Goal: Task Accomplishment & Management: Use online tool/utility

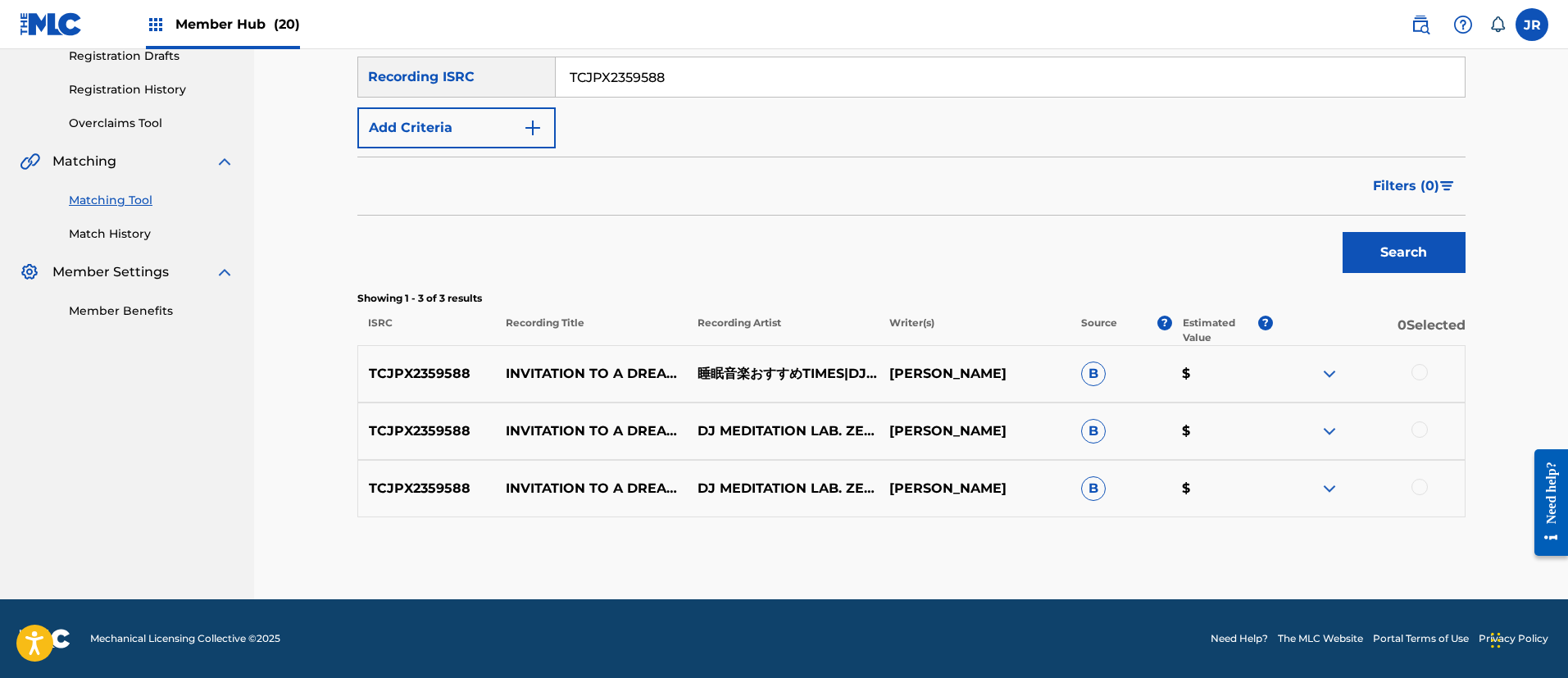
click at [1413, 377] on div at bounding box center [1419, 372] width 16 height 16
click at [1422, 432] on div at bounding box center [1419, 429] width 16 height 16
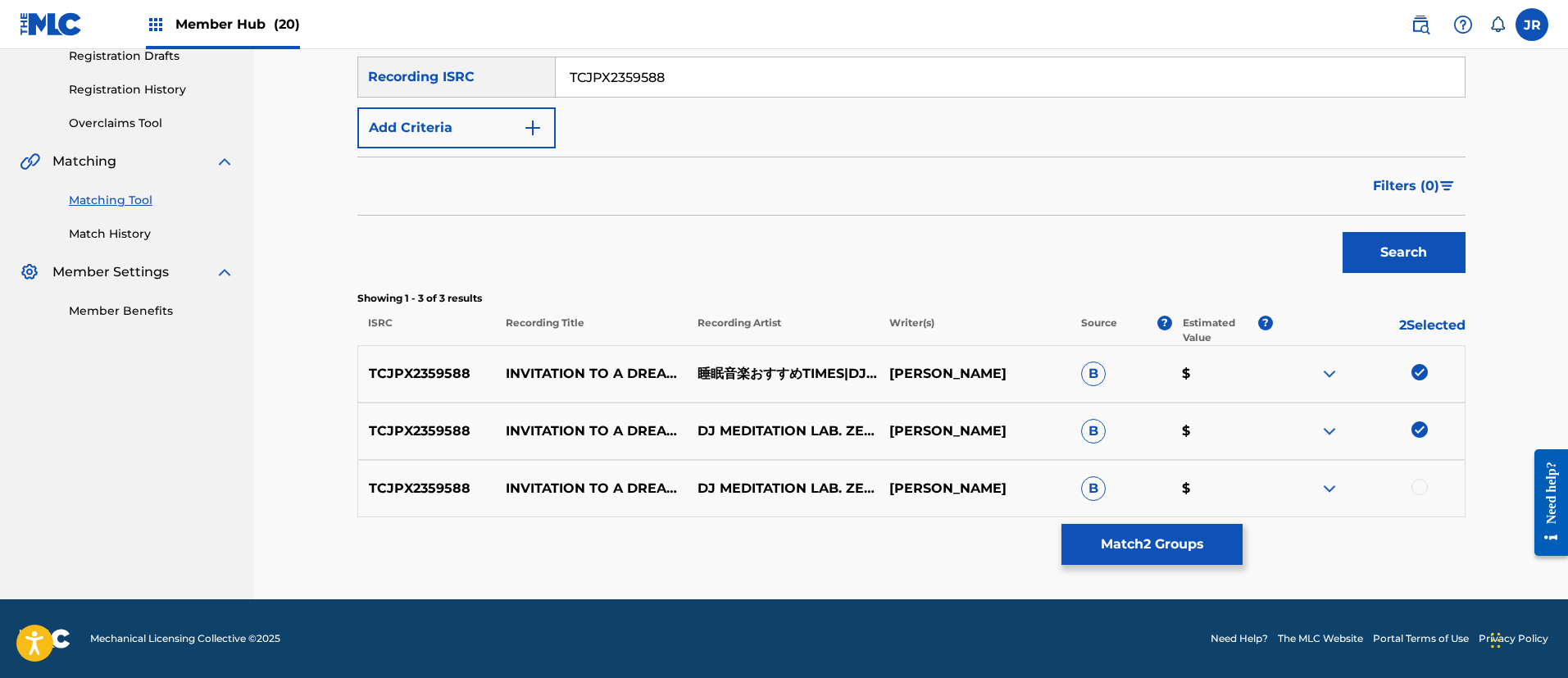
click at [1419, 494] on div at bounding box center [1419, 486] width 16 height 16
click at [1141, 548] on button "Match 3 Groups" at bounding box center [1152, 544] width 181 height 41
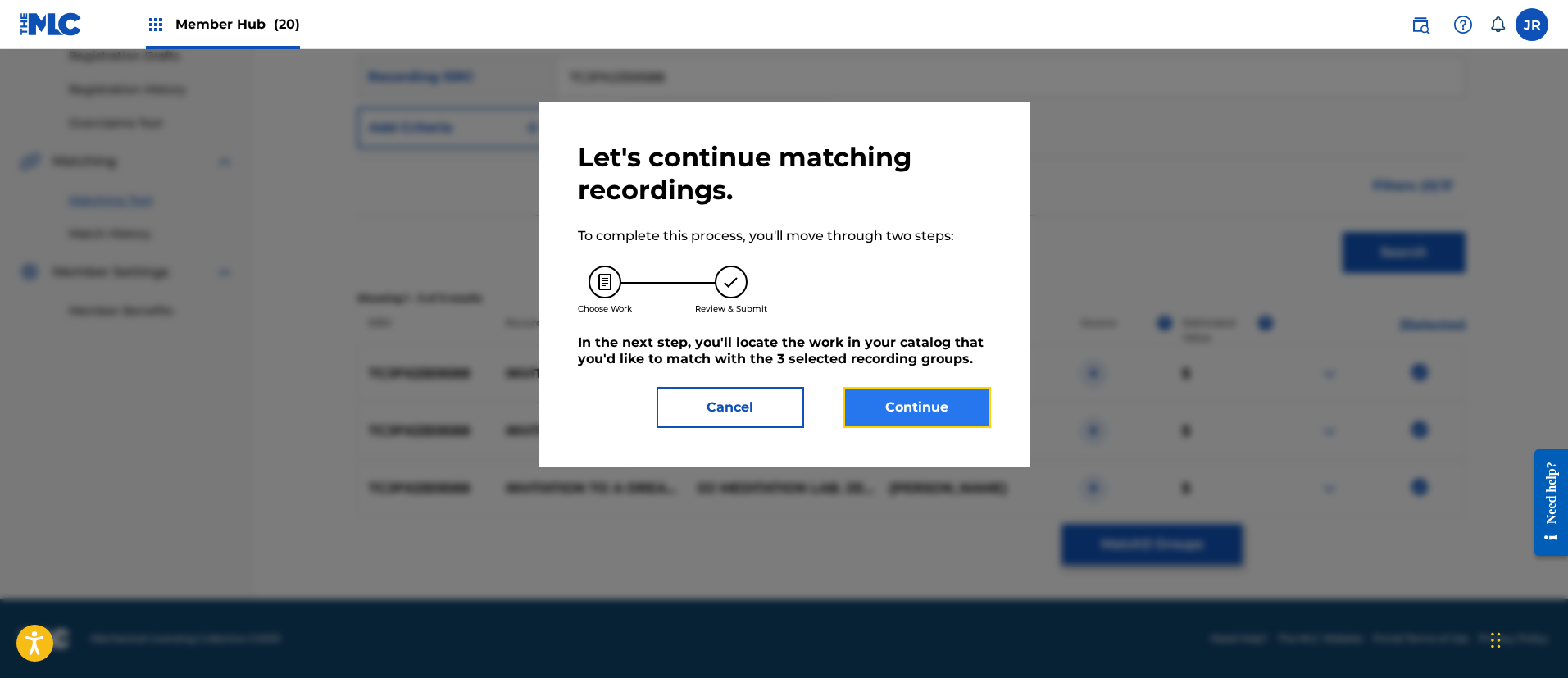
click at [896, 405] on button "Continue" at bounding box center [916, 407] width 147 height 41
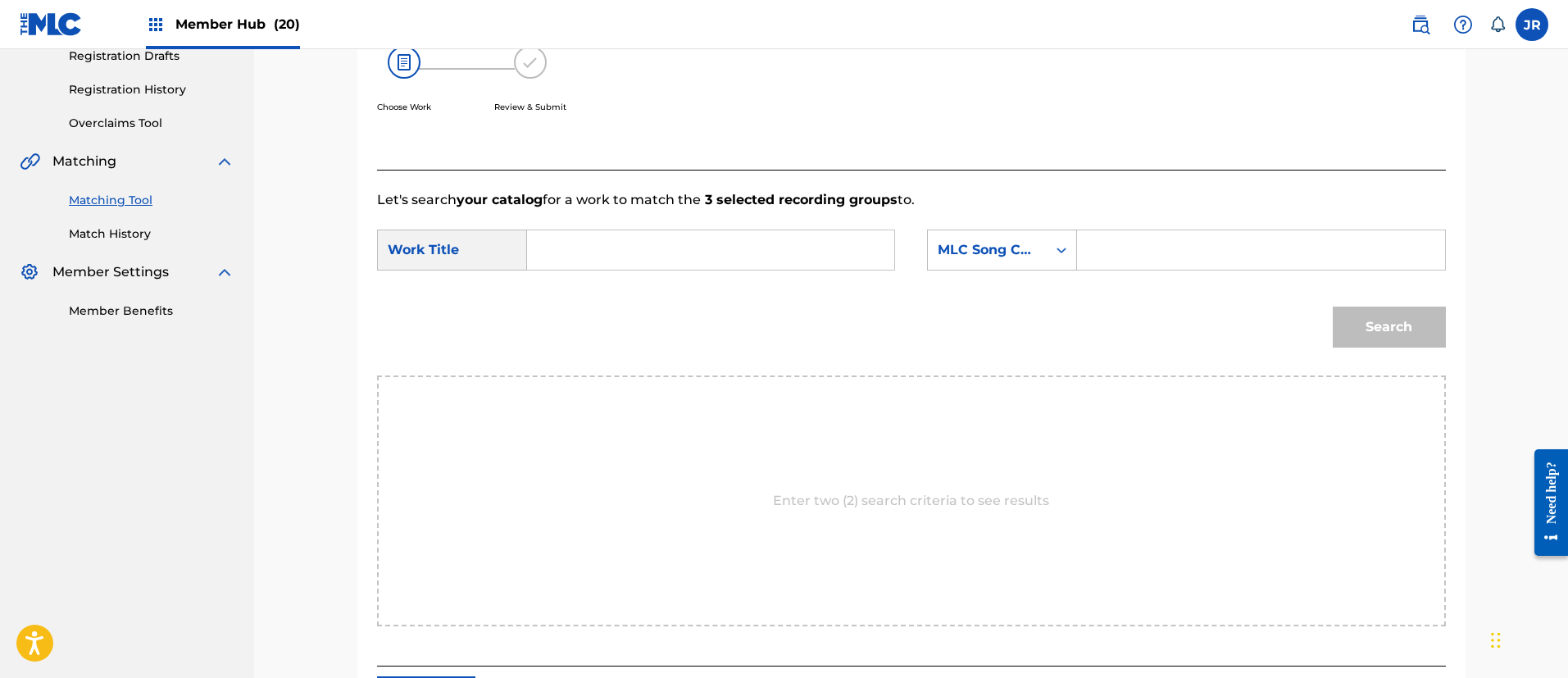
click at [618, 252] on input "Search Form" at bounding box center [710, 250] width 340 height 40
paste input "Yumenonakahenoizanaikireinasuimindounyuupiano"
type input "Yumenonakahenoizanaikireinasuimindounyuupiano"
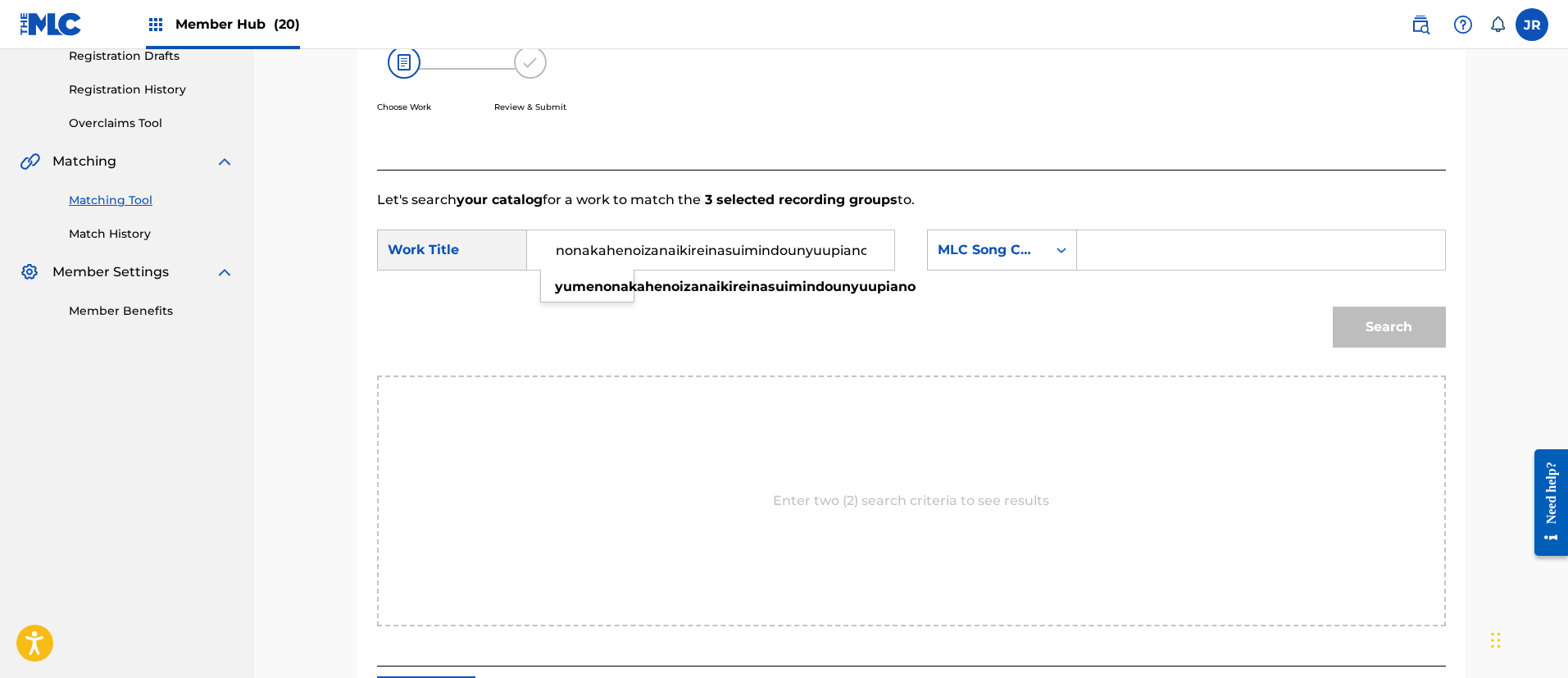
scroll to position [0, 0]
click at [1162, 260] on input "Search Form" at bounding box center [1261, 250] width 340 height 40
paste input "YQ0T5N"
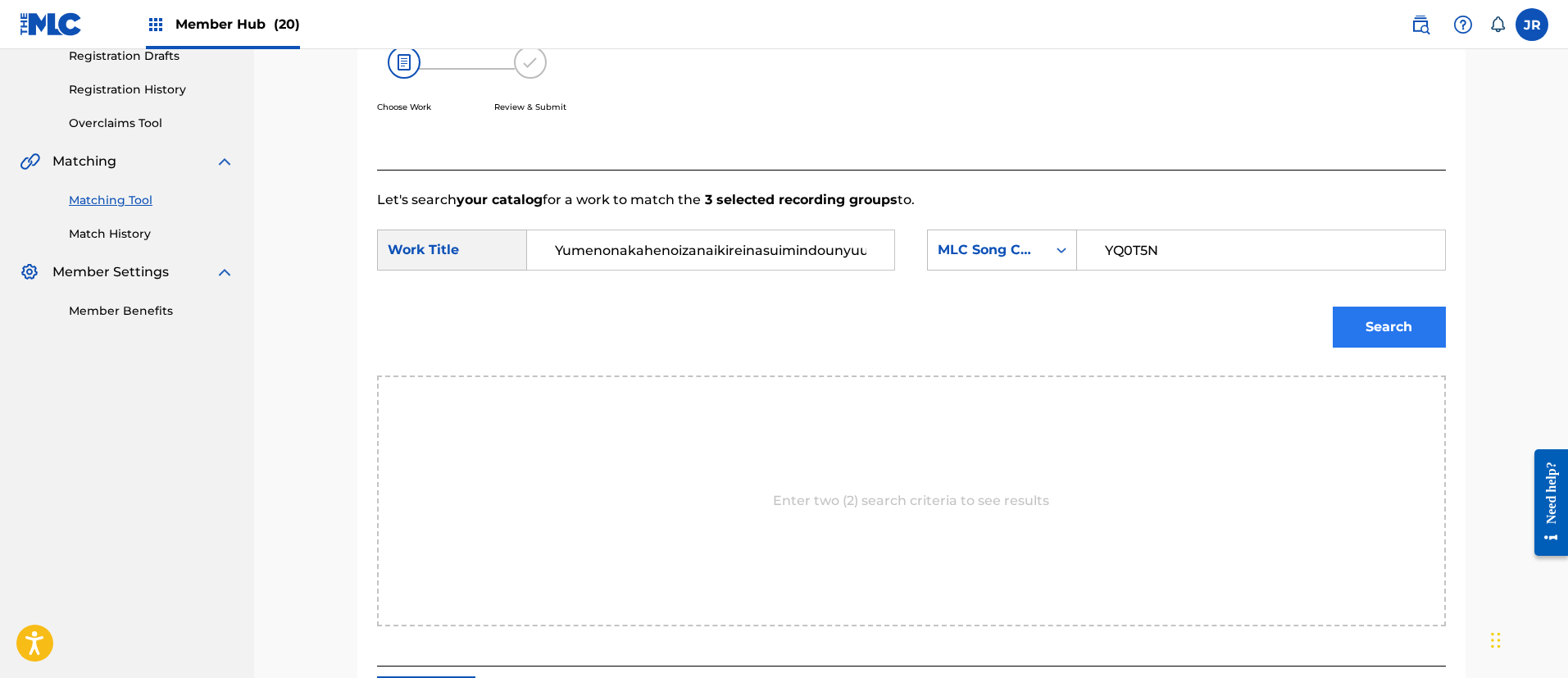
type input "YQ0T5N"
drag, startPoint x: 1386, startPoint y: 320, endPoint x: 1375, endPoint y: 316, distance: 11.7
click at [1385, 320] on button "Search" at bounding box center [1389, 327] width 114 height 41
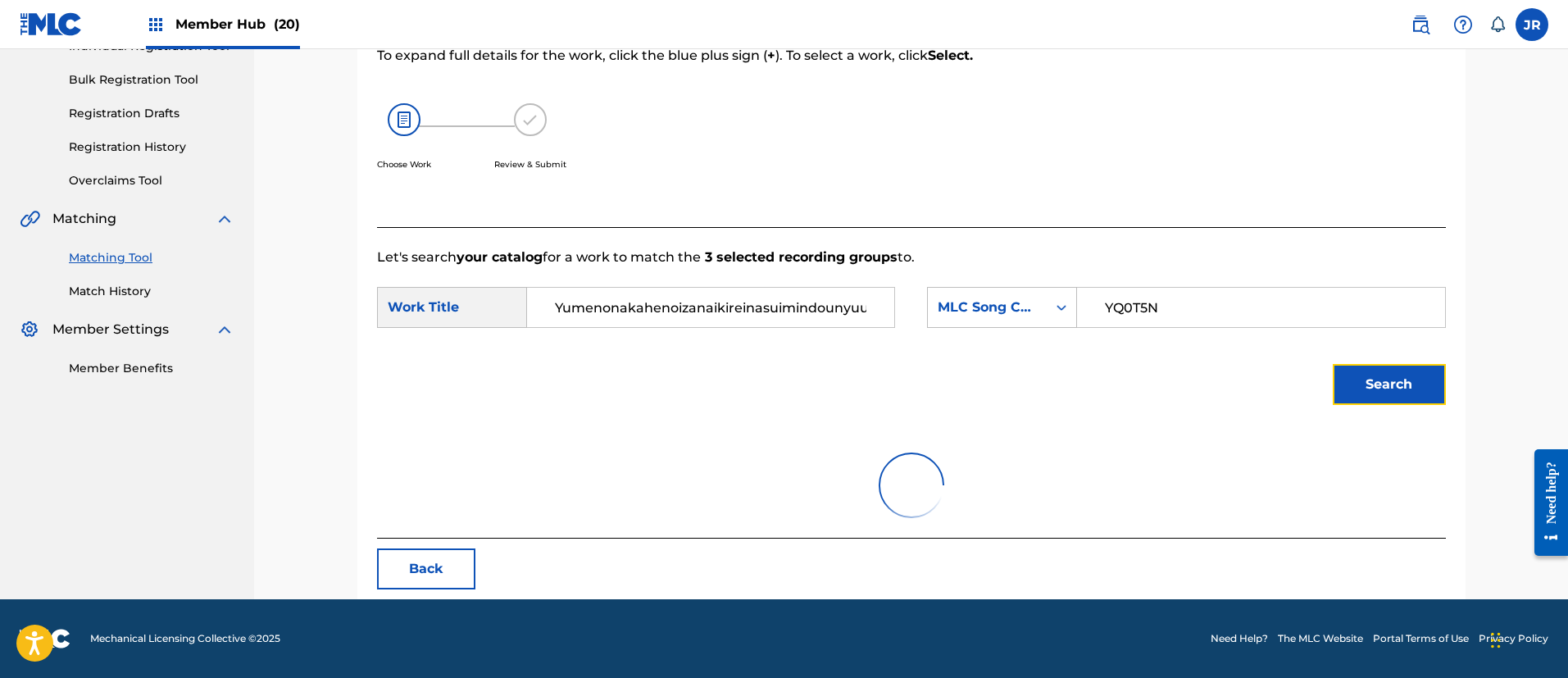
scroll to position [286, 0]
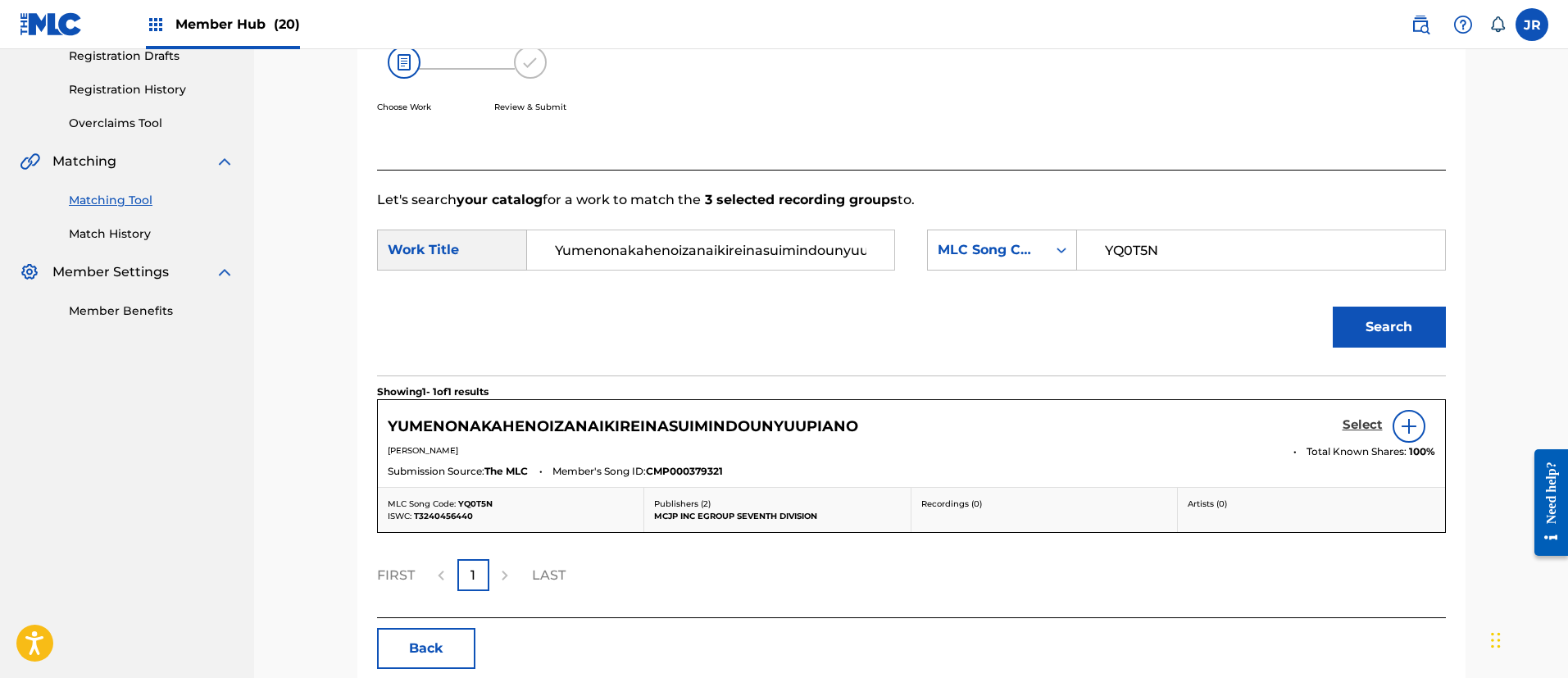
click at [1352, 423] on h5 "Select" at bounding box center [1363, 425] width 40 height 16
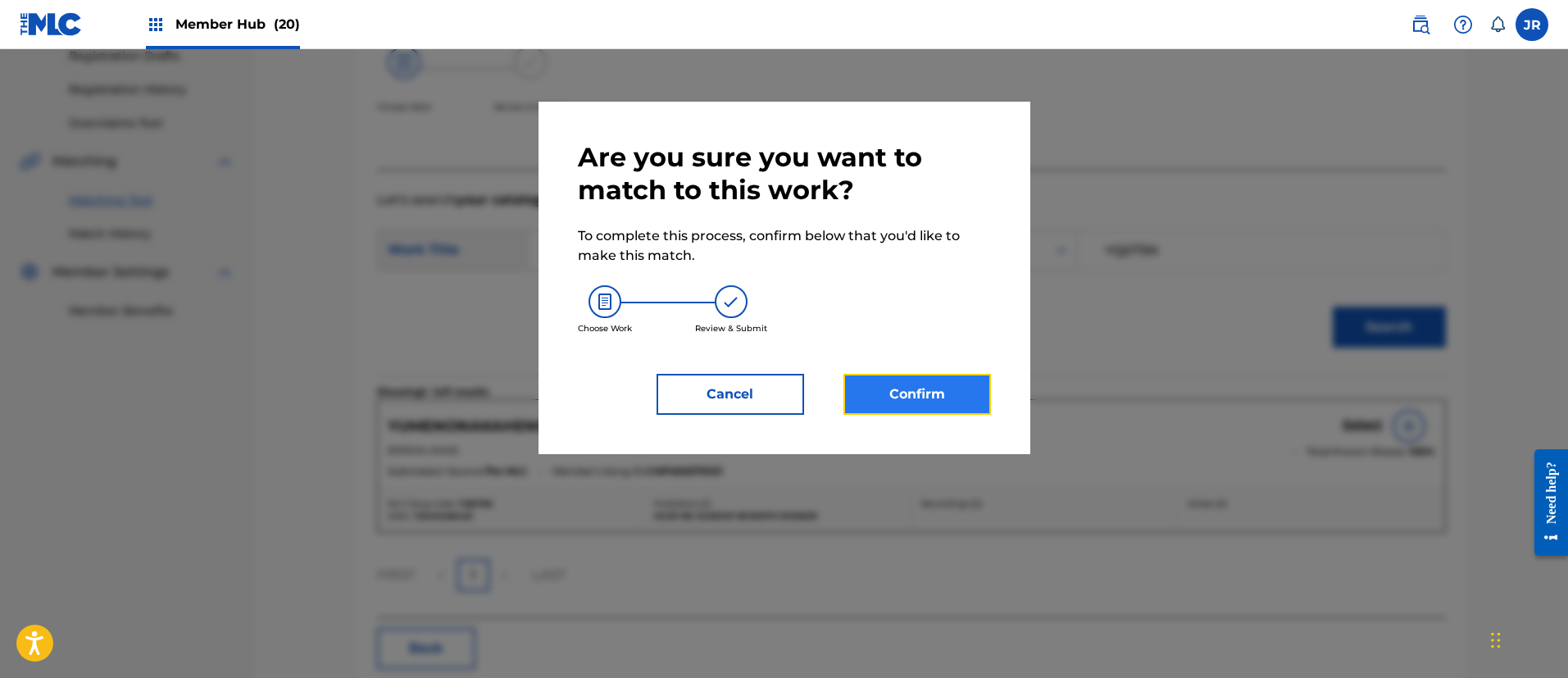
click at [927, 376] on button "Confirm" at bounding box center [916, 395] width 147 height 41
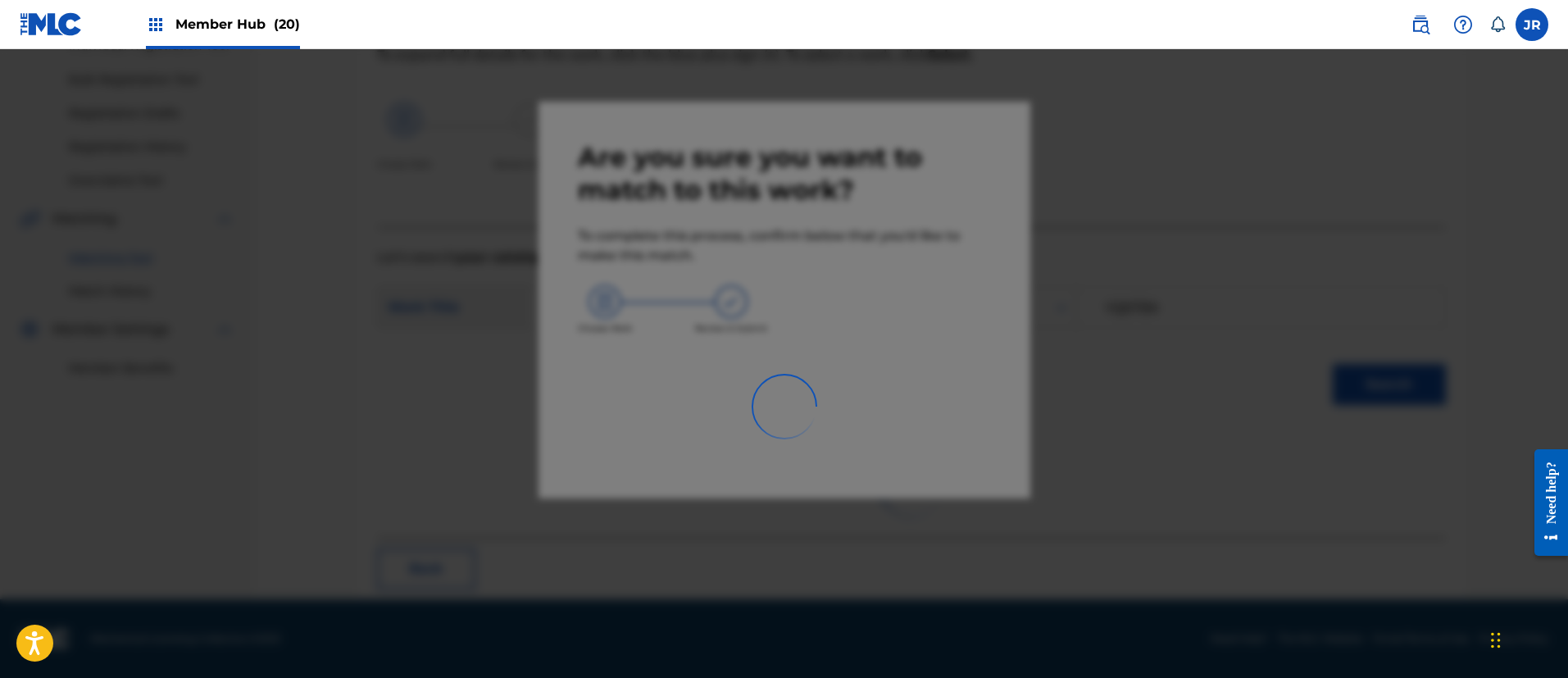
scroll to position [61, 0]
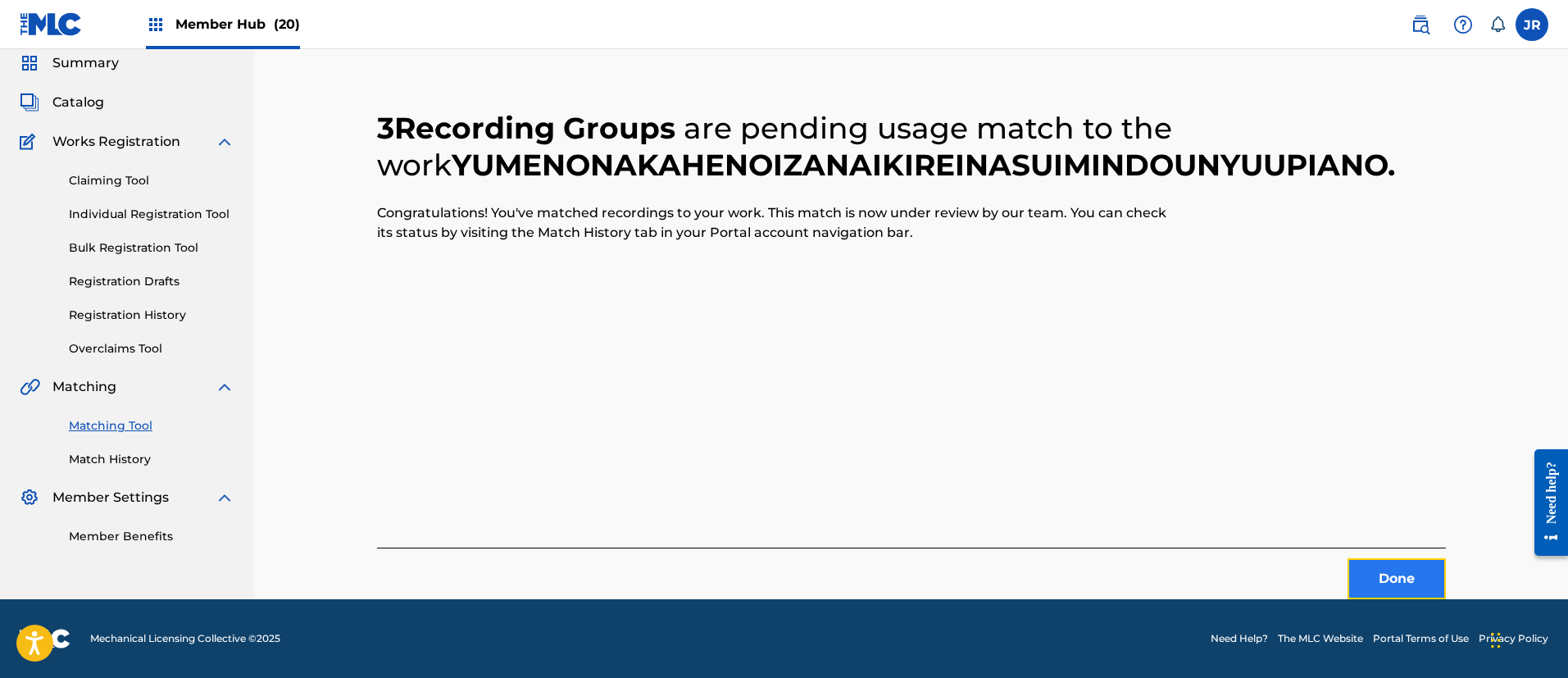
click at [1391, 569] on button "Done" at bounding box center [1396, 579] width 98 height 41
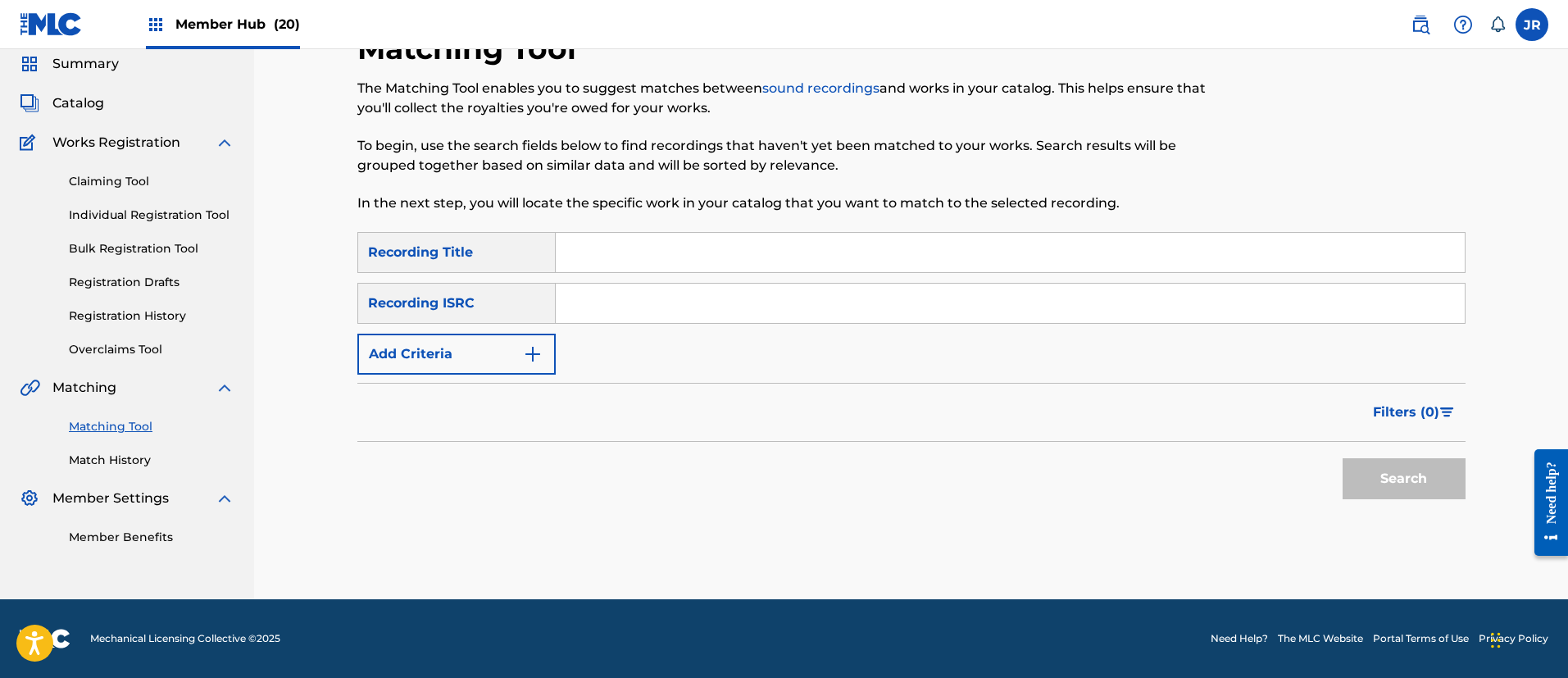
click at [656, 315] on input "Search Form" at bounding box center [1010, 303] width 909 height 40
paste input "TCJPX2359588"
type input "TCJPX2359588"
click at [1380, 485] on button "Search" at bounding box center [1404, 479] width 123 height 41
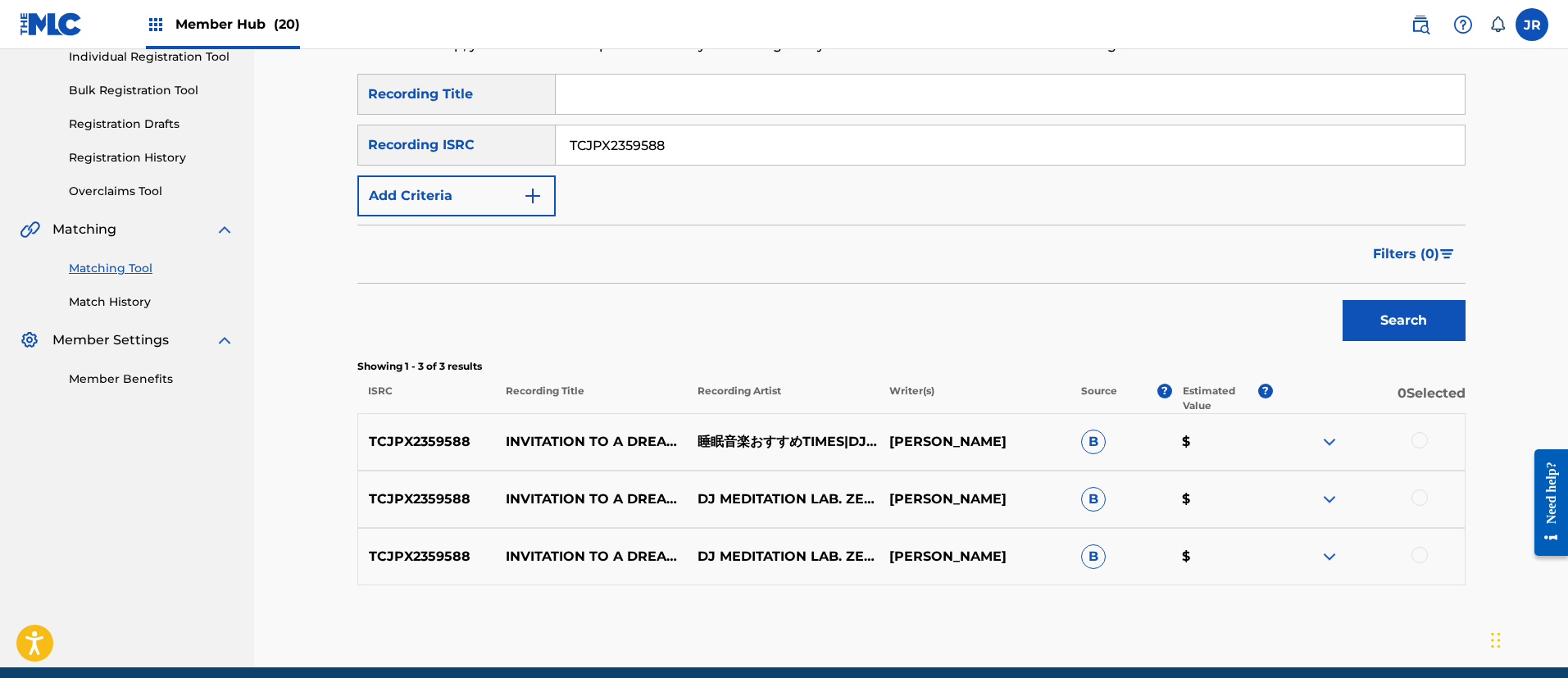
scroll to position [286, 0]
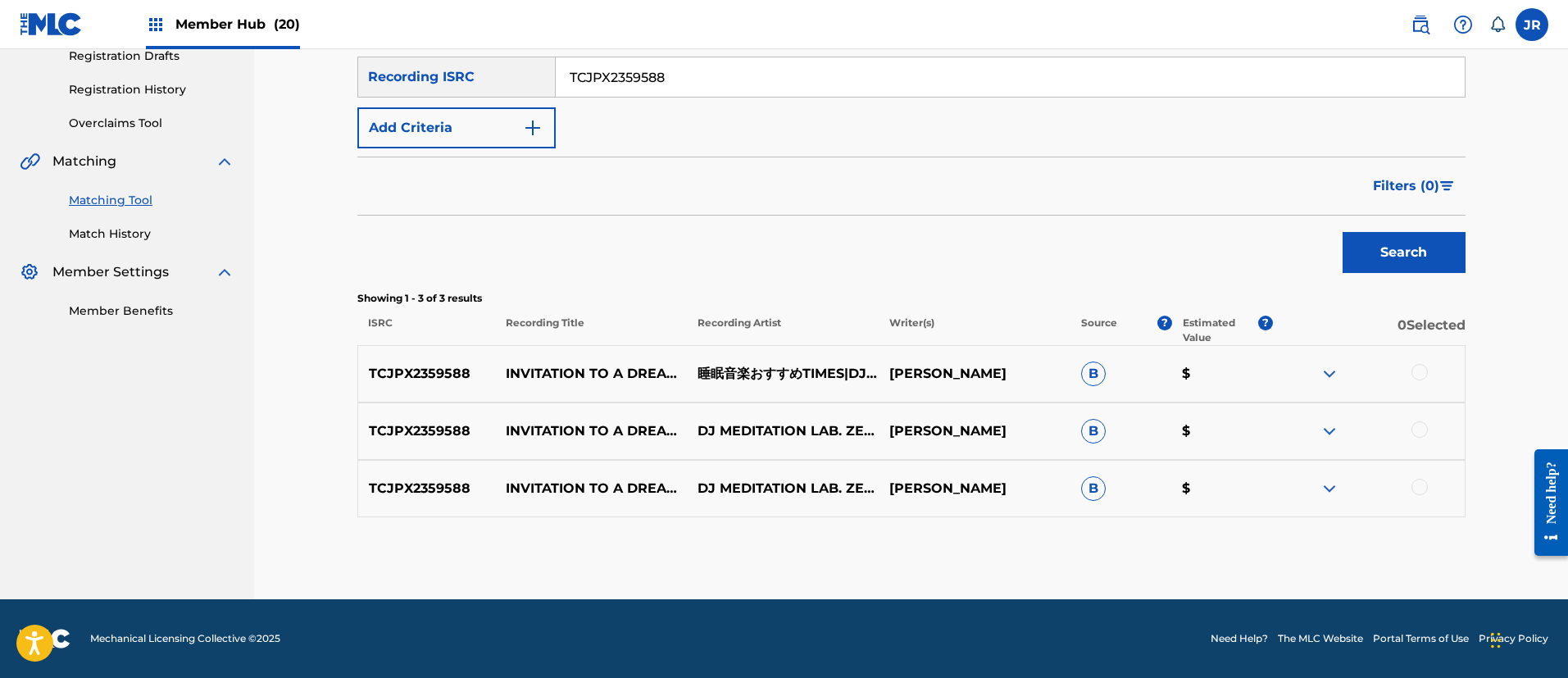
click at [1423, 376] on div at bounding box center [1419, 372] width 16 height 16
click at [1423, 431] on div at bounding box center [1419, 429] width 16 height 16
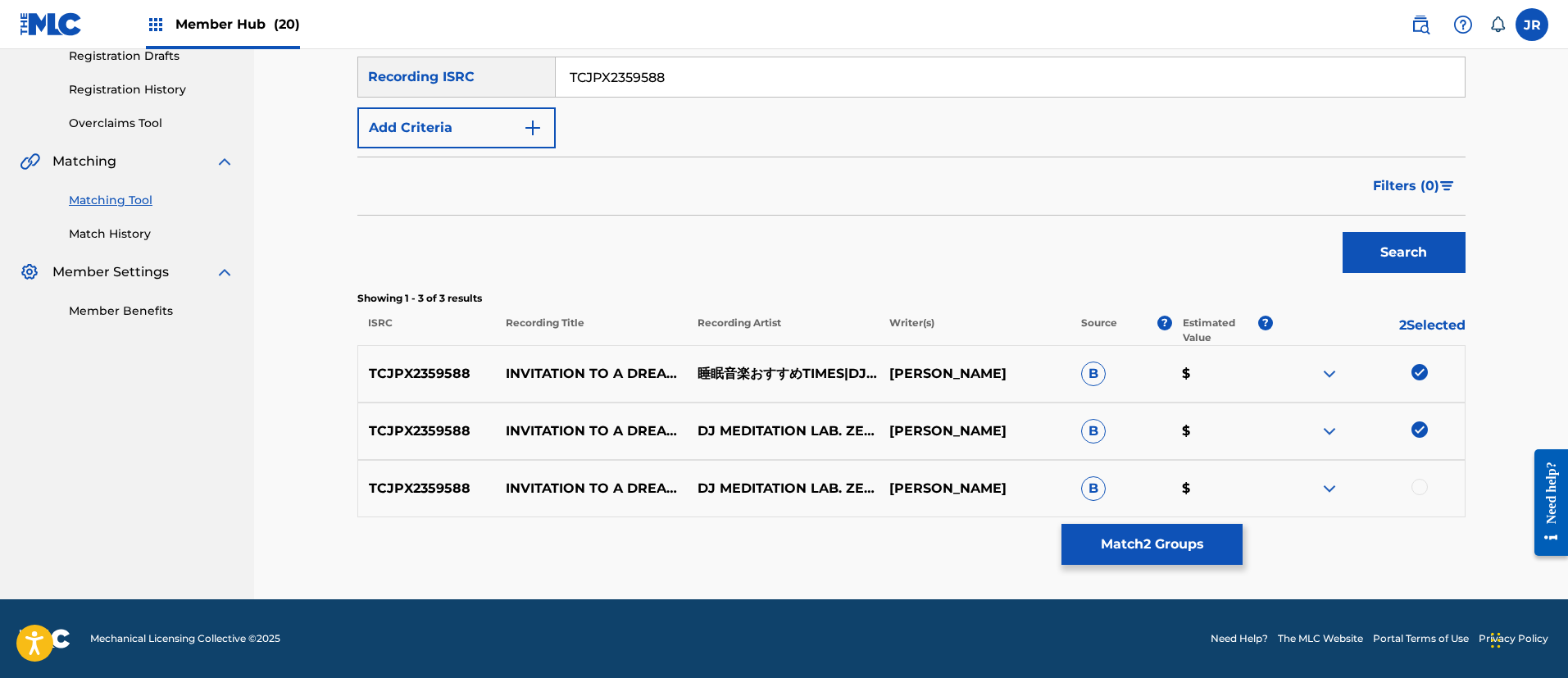
click at [1425, 488] on div at bounding box center [1419, 486] width 16 height 16
click at [1138, 543] on button "Match 3 Groups" at bounding box center [1152, 544] width 181 height 41
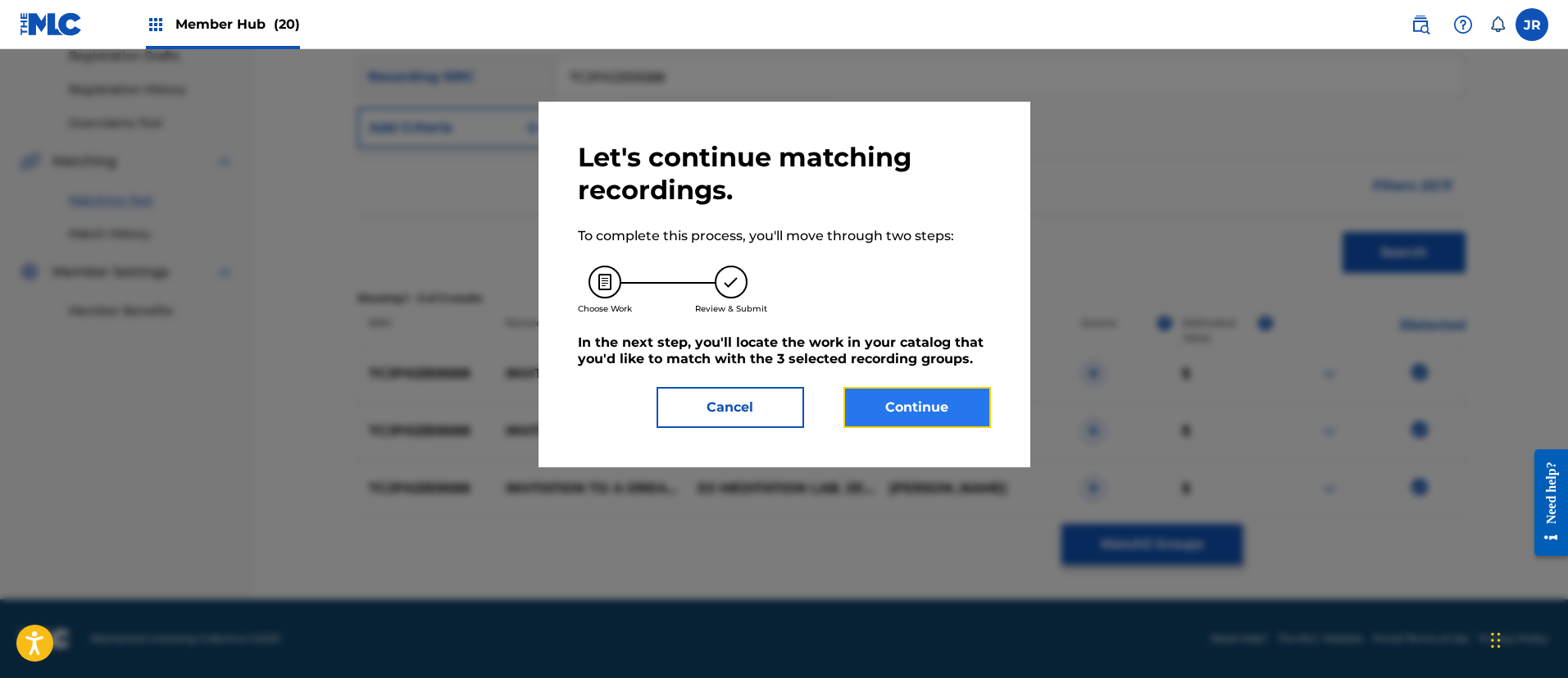
click at [922, 410] on button "Continue" at bounding box center [916, 407] width 147 height 41
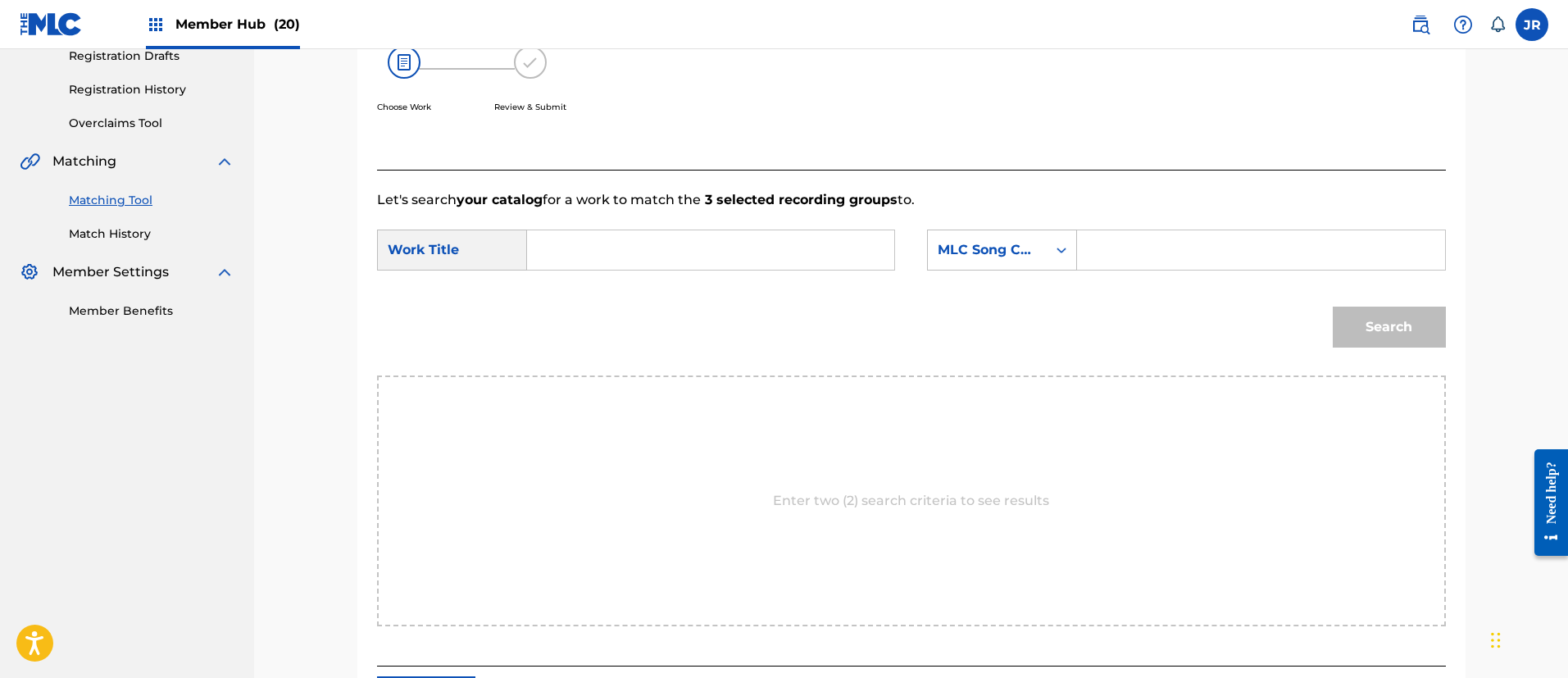
click at [731, 241] on input "Search Form" at bounding box center [710, 250] width 340 height 40
paste input "Yumenonakahenoizanaikireinasuimindounyuupiano"
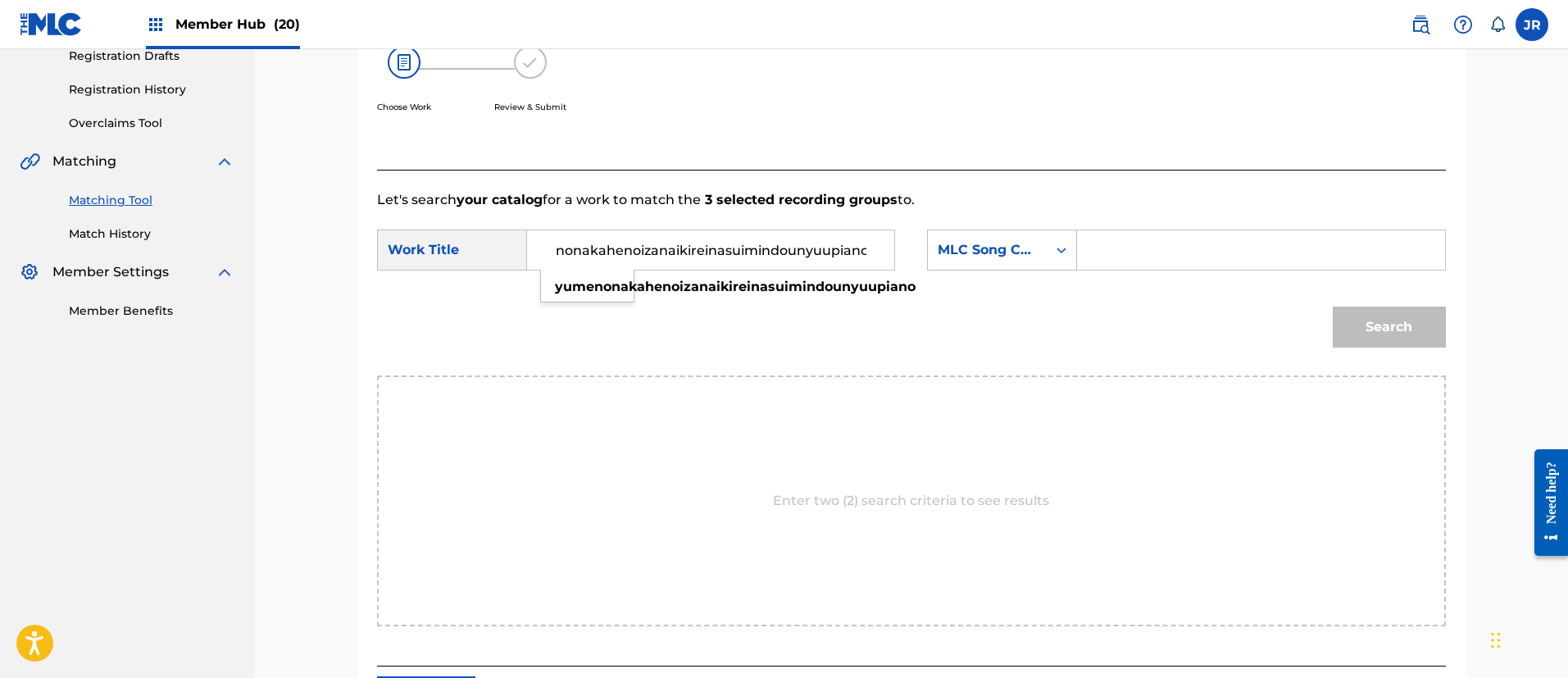
type input "Yumenonakahenoizanaikireinasuimindounyuupiano"
click at [1119, 257] on input "Search Form" at bounding box center [1261, 250] width 340 height 40
paste input "YQ0T5N"
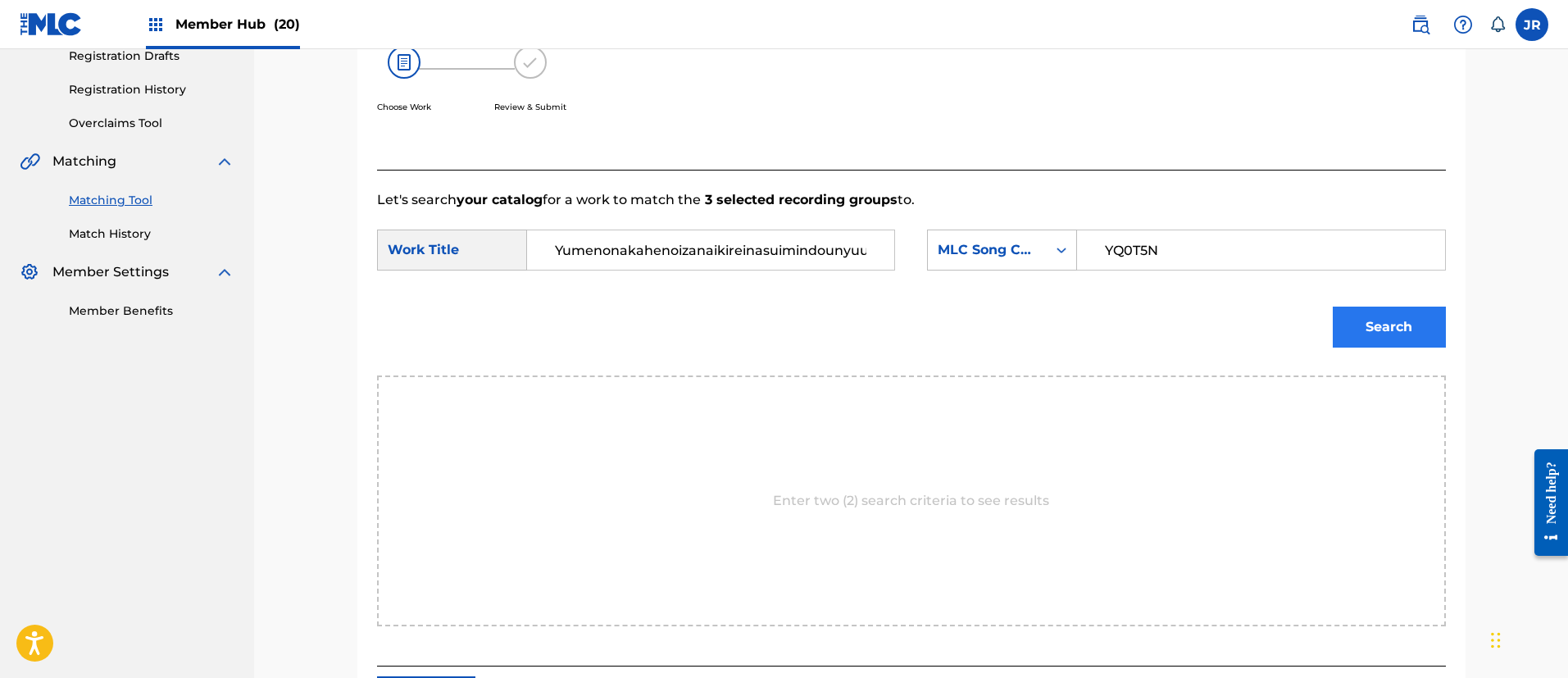
type input "YQ0T5N"
click at [1428, 314] on button "Search" at bounding box center [1389, 327] width 114 height 41
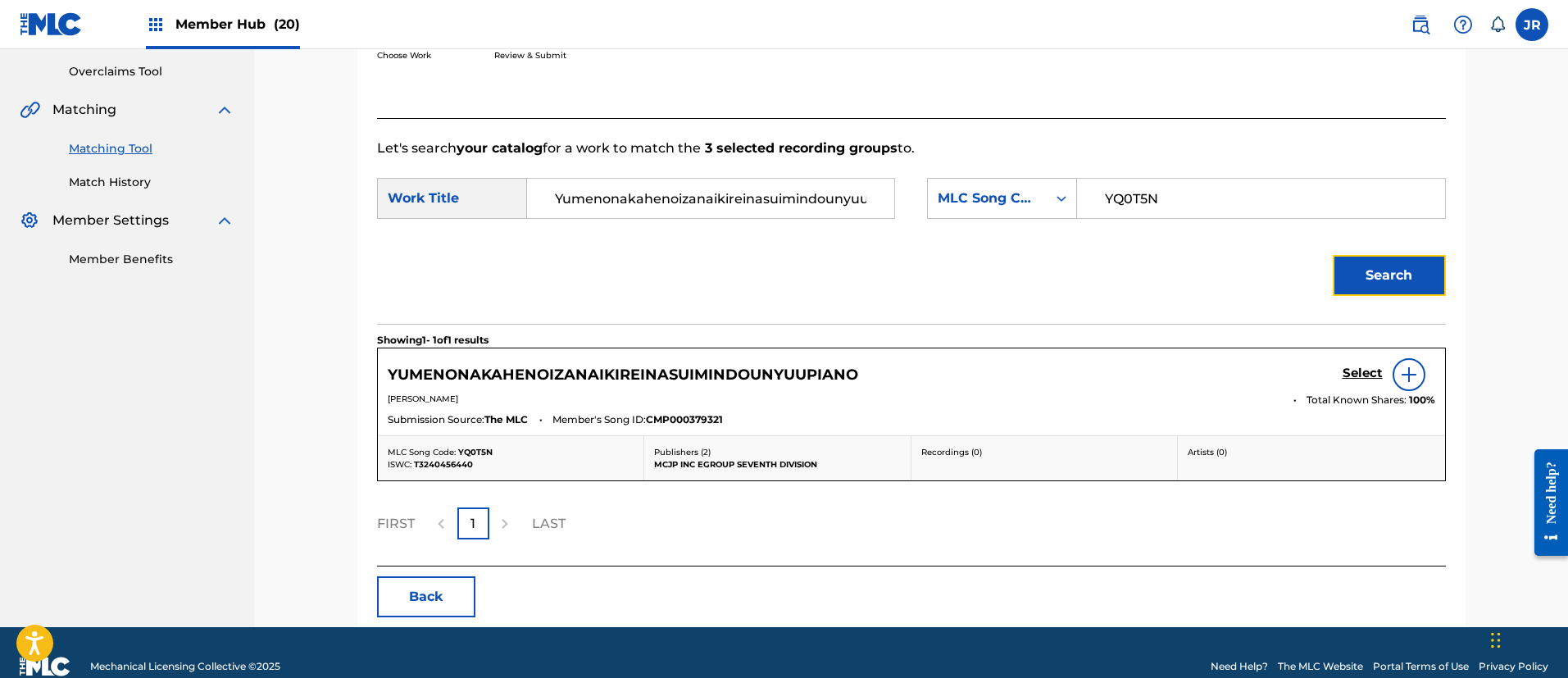
scroll to position [366, 0]
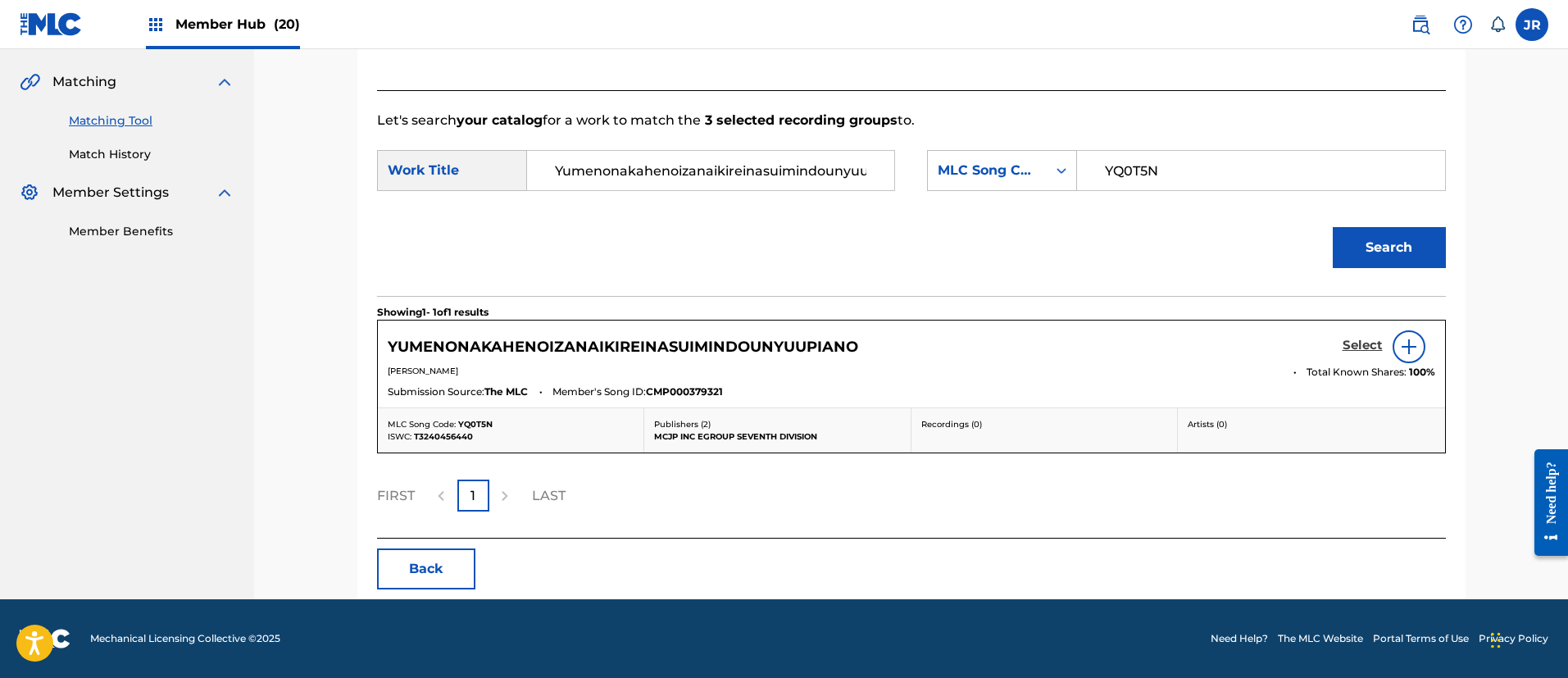
click at [1365, 348] on h5 "Select" at bounding box center [1363, 346] width 40 height 16
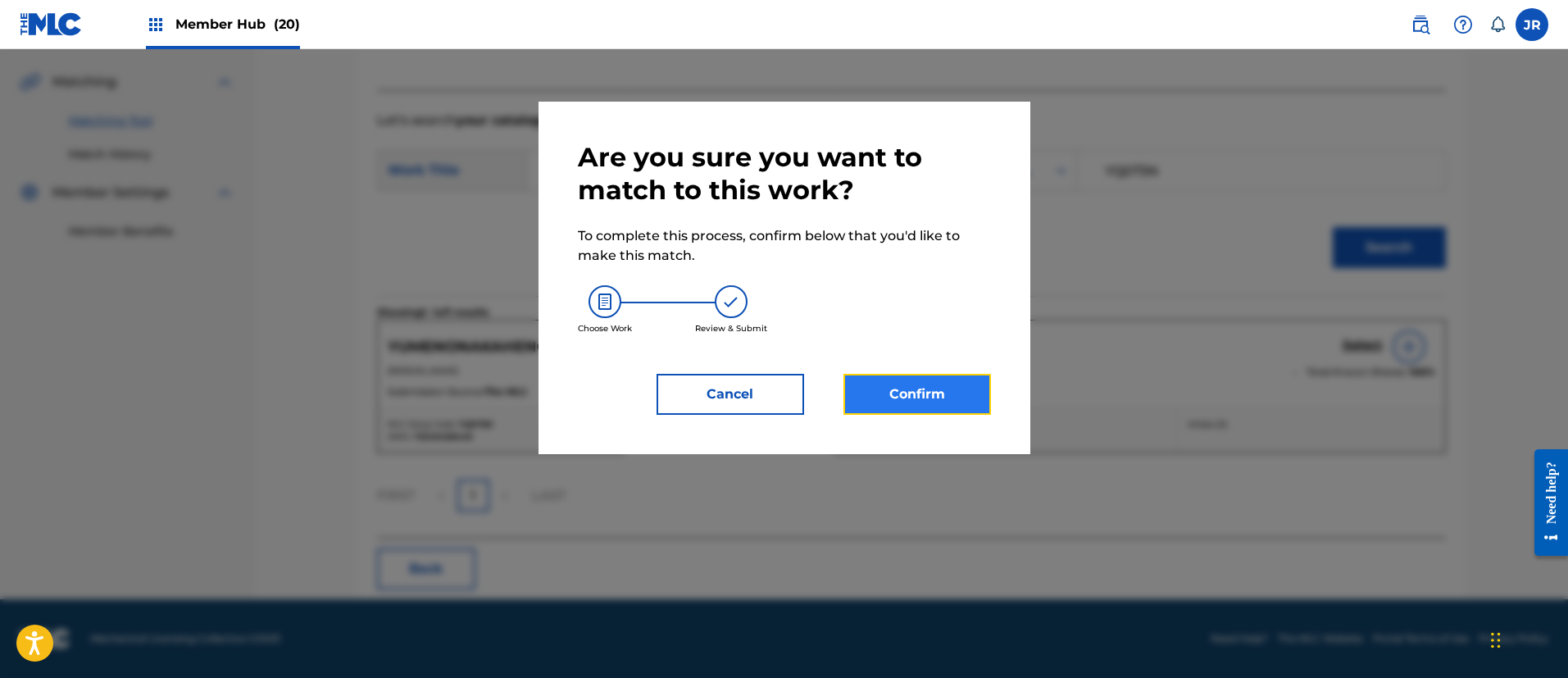
click at [884, 397] on button "Confirm" at bounding box center [916, 395] width 147 height 41
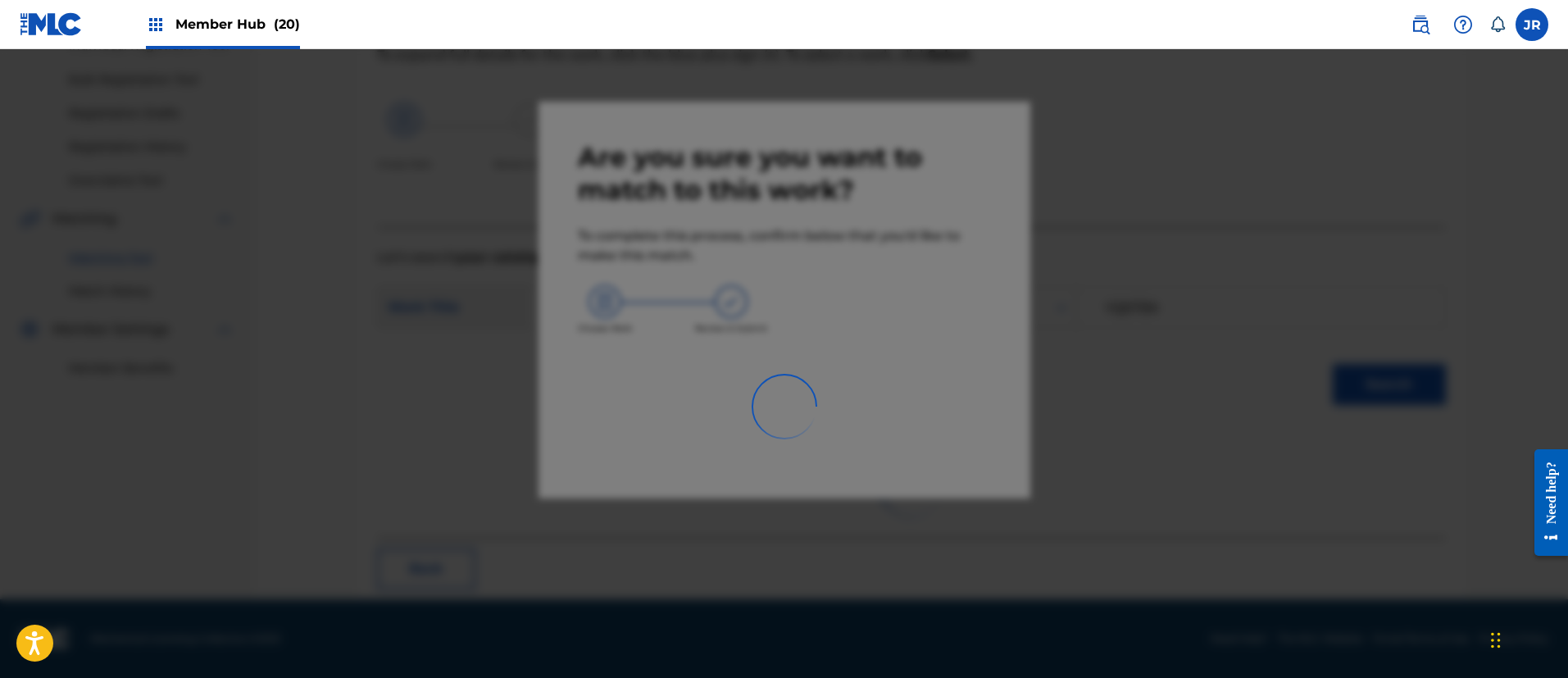
scroll to position [61, 0]
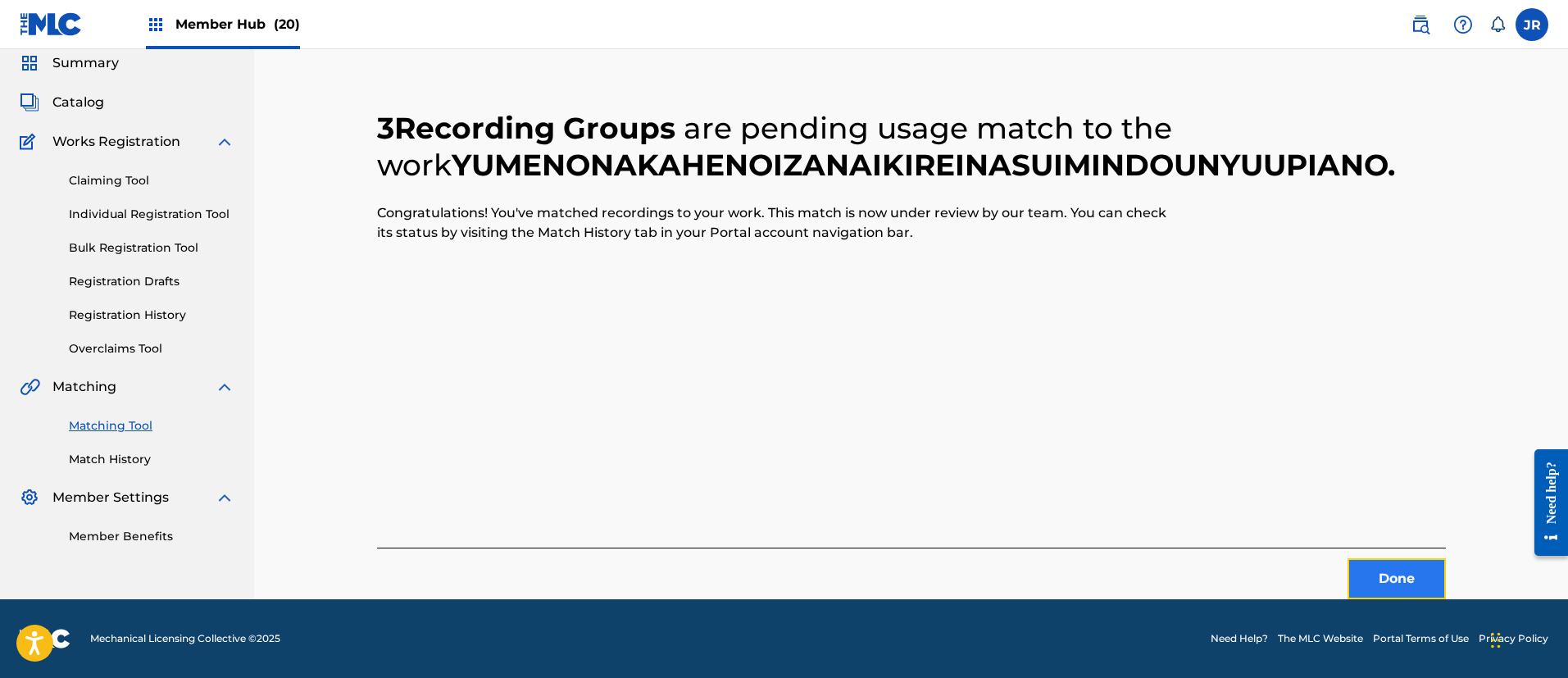
click at [1390, 573] on button "Done" at bounding box center [1396, 579] width 98 height 41
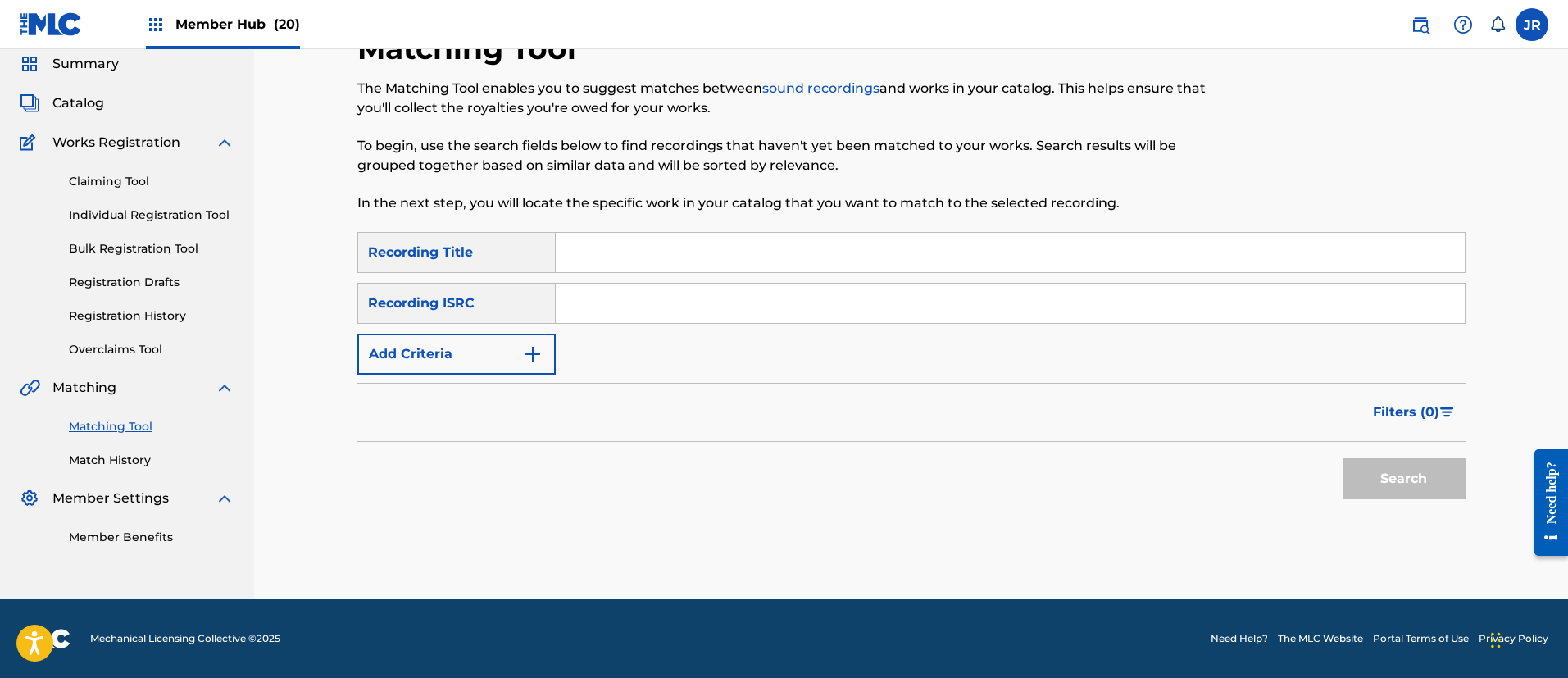
scroll to position [60, 0]
